Goal: Navigation & Orientation: Find specific page/section

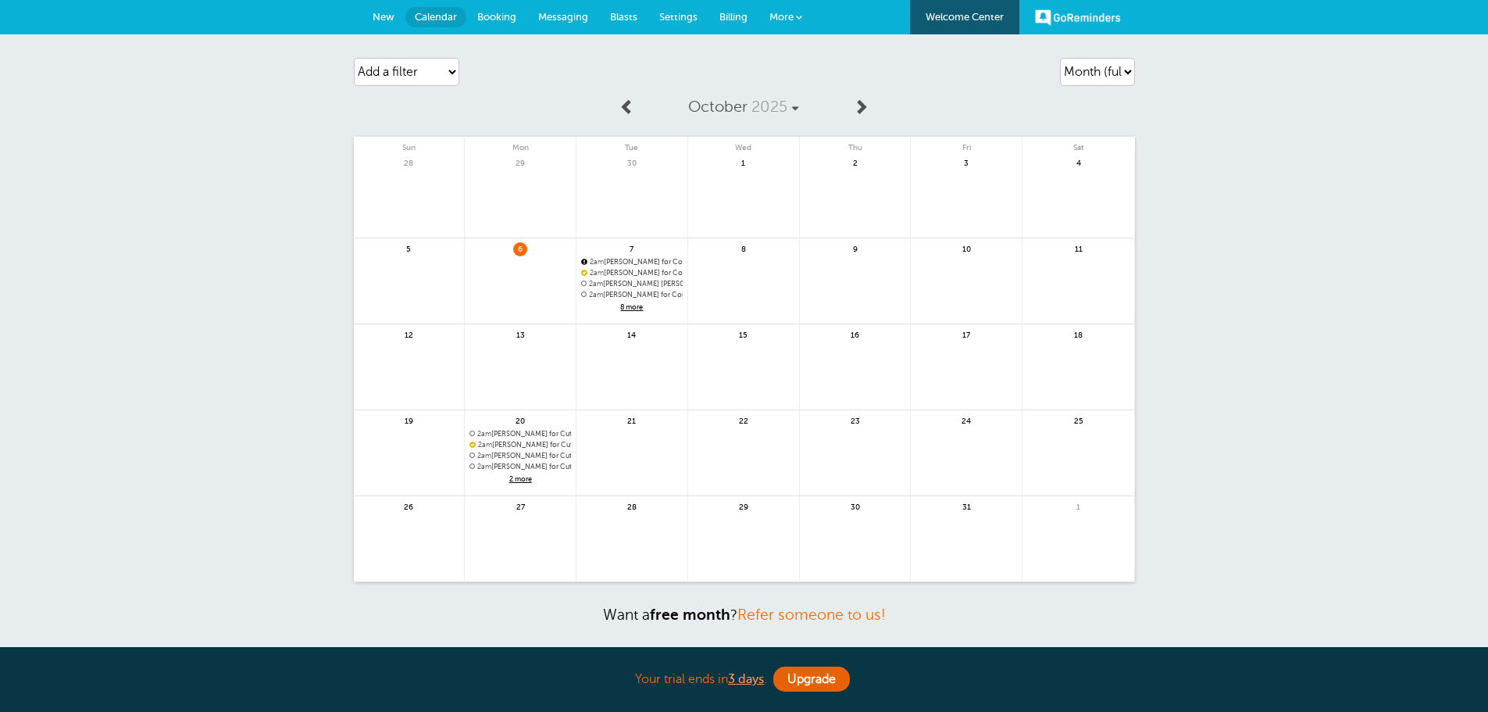
click at [500, 18] on span "Booking" at bounding box center [496, 17] width 39 height 12
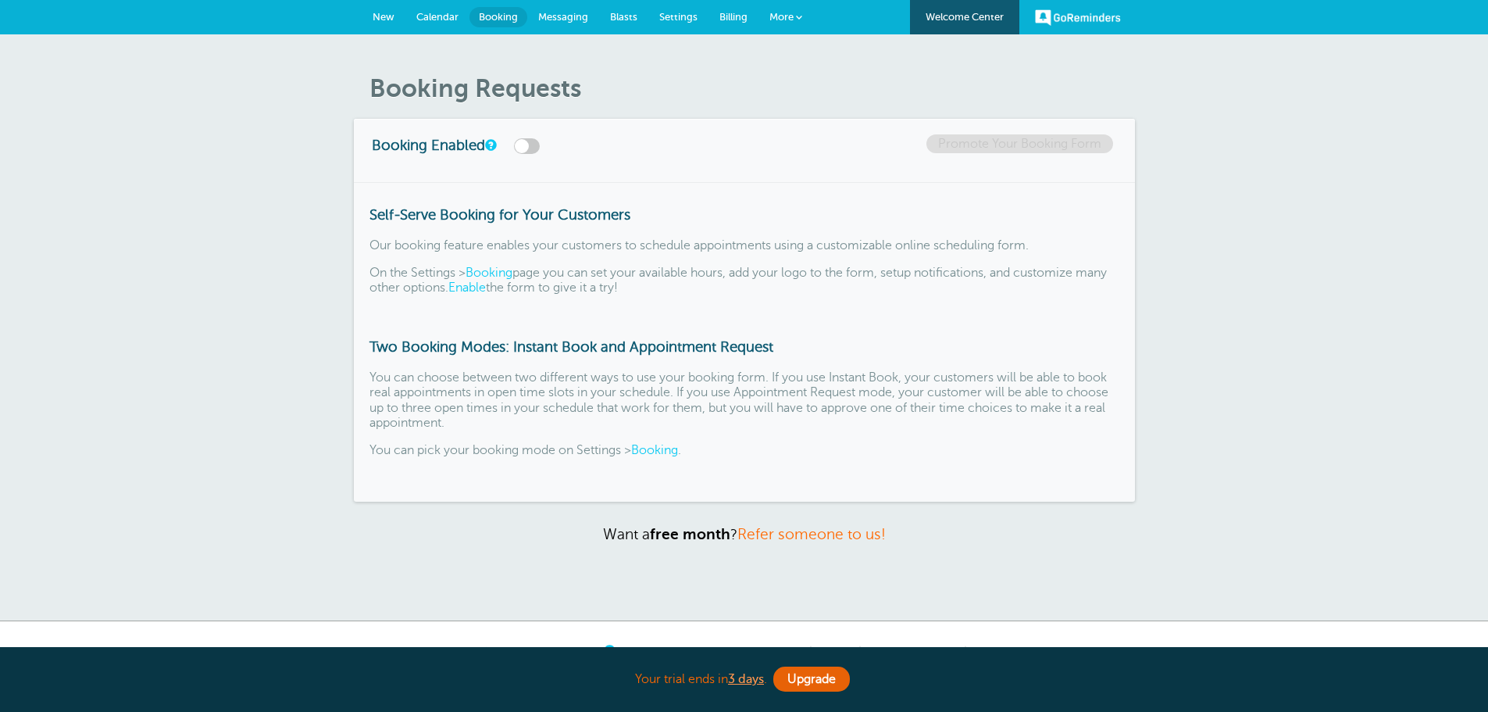
click at [576, 20] on span "Messaging" at bounding box center [563, 17] width 50 height 12
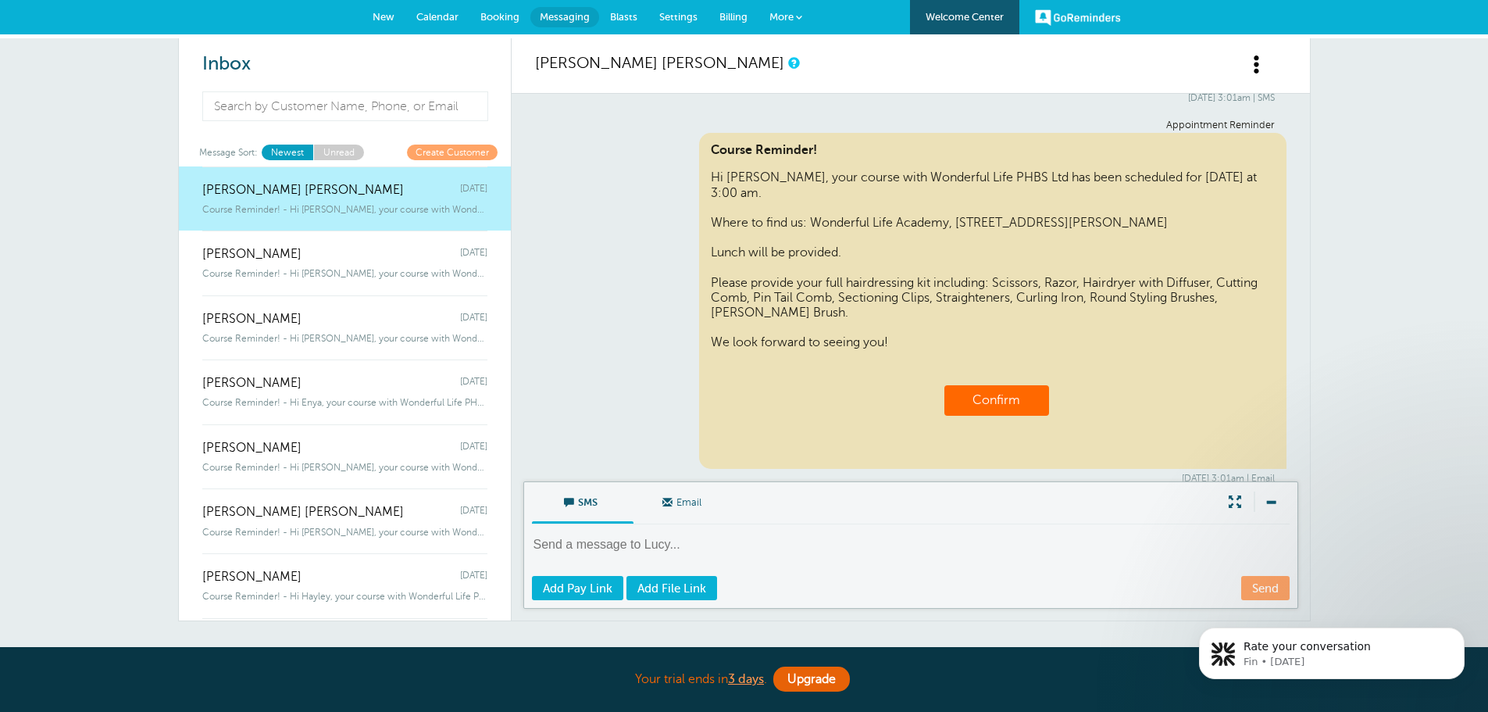
scroll to position [1157, 0]
